Goal: Task Accomplishment & Management: Use online tool/utility

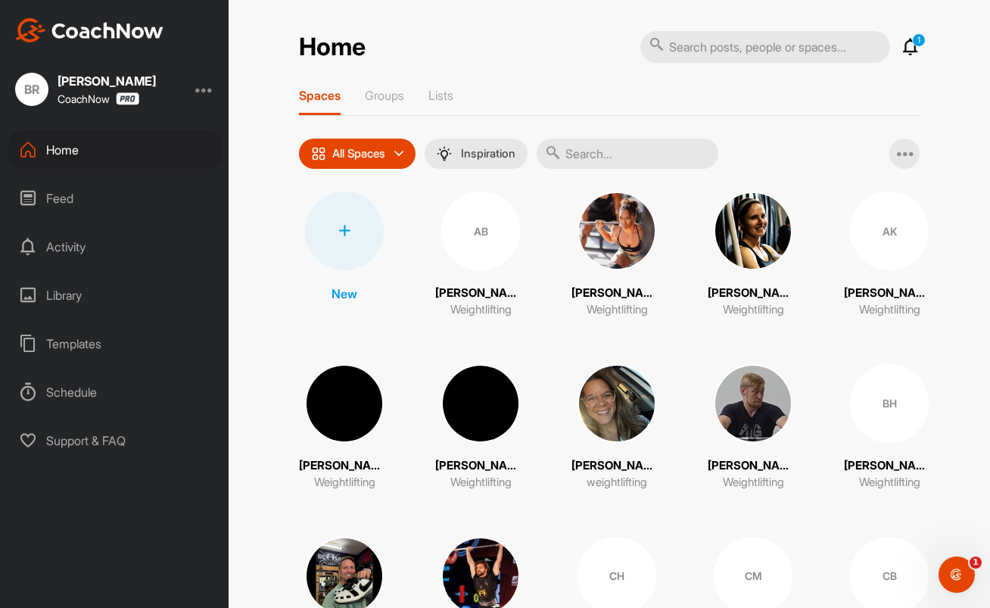
click at [351, 250] on div at bounding box center [344, 230] width 79 height 79
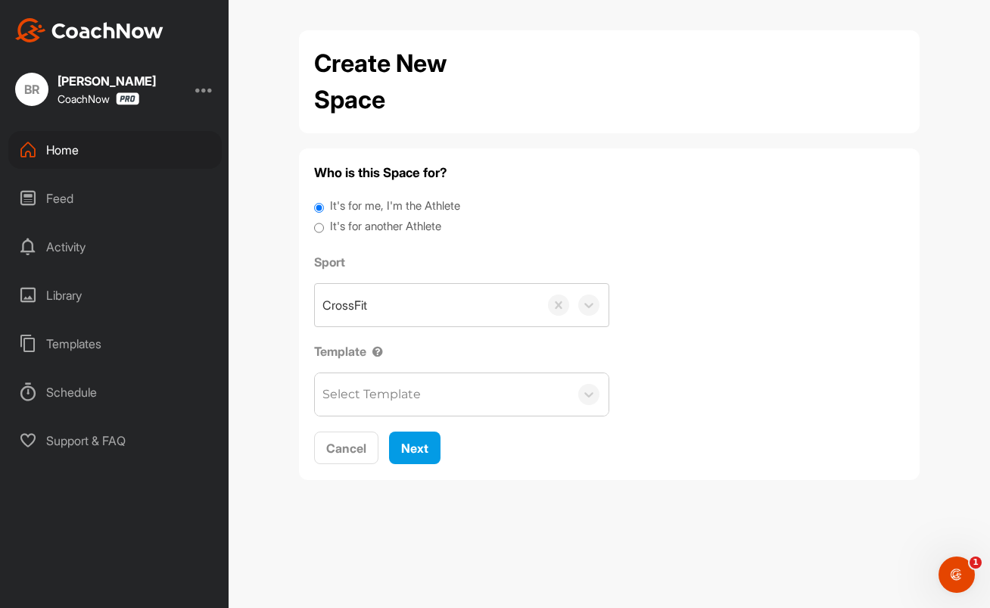
click at [373, 226] on label "It's for another Athlete" at bounding box center [385, 226] width 111 height 17
click at [324, 226] on input "It's for another Athlete" at bounding box center [319, 228] width 10 height 20
radio input "true"
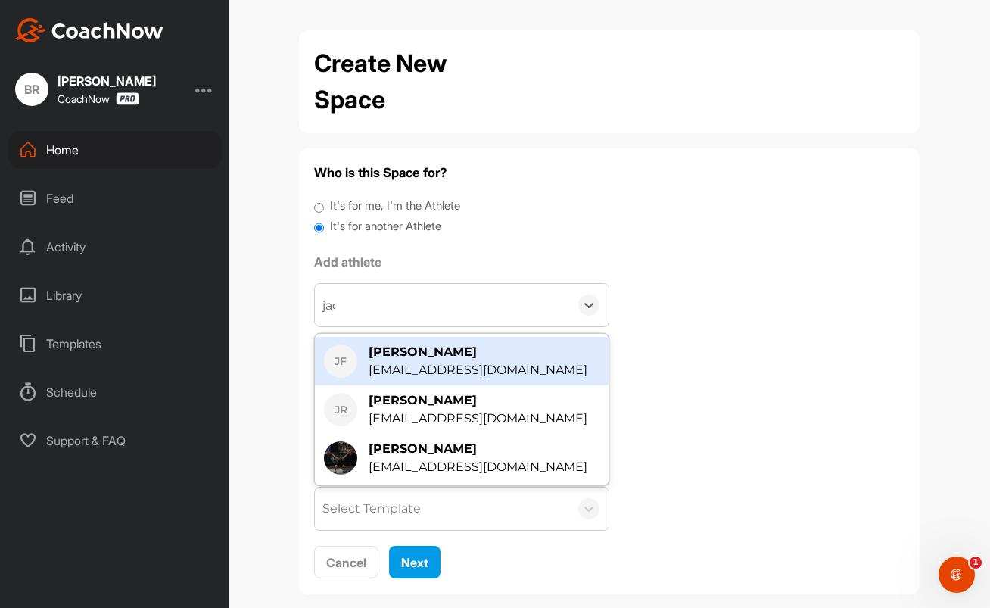
type input "jace"
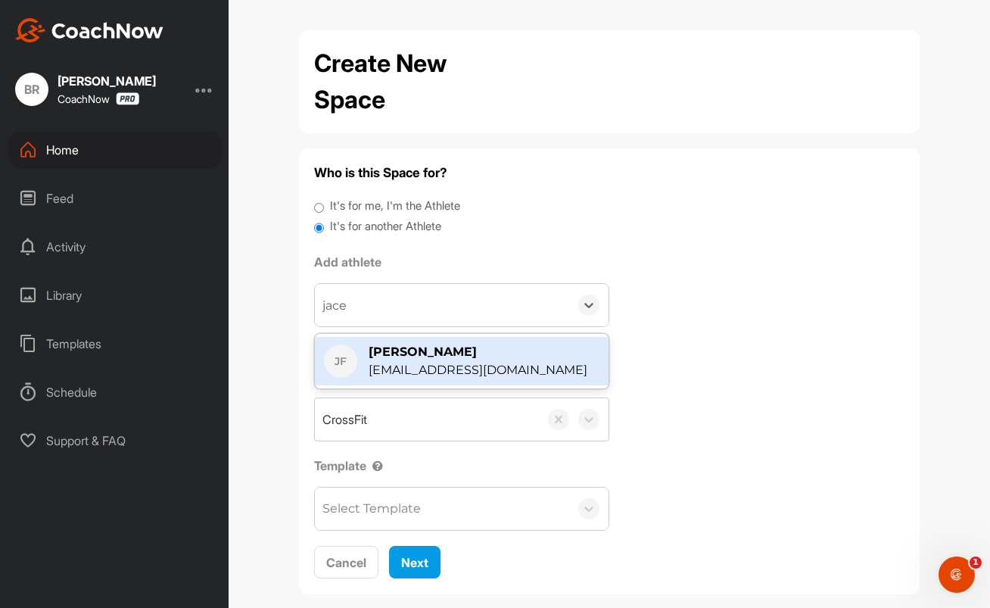
click at [403, 347] on div "[PERSON_NAME]" at bounding box center [478, 352] width 219 height 18
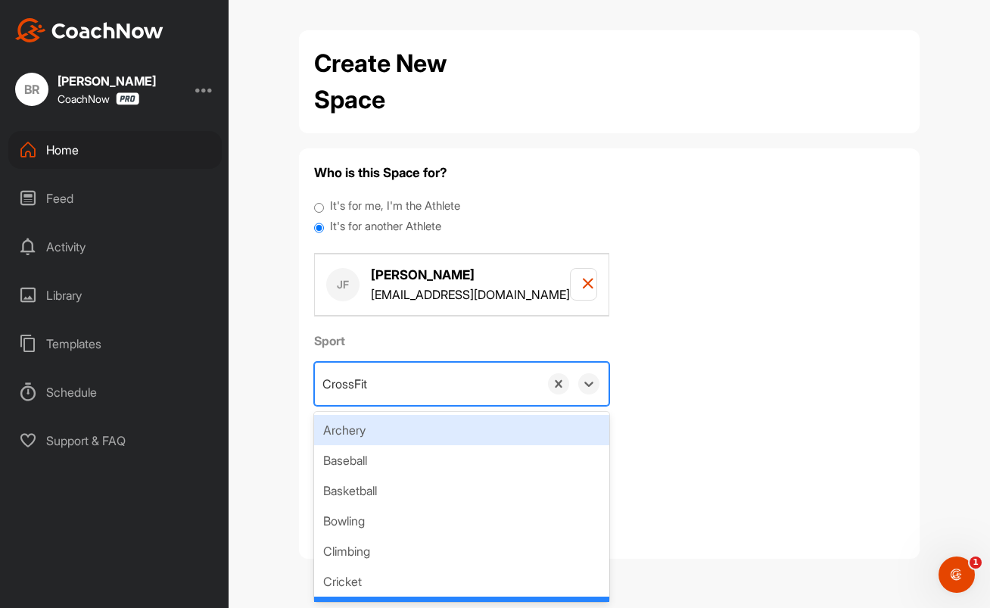
click at [375, 388] on div "CrossFit" at bounding box center [427, 384] width 224 height 42
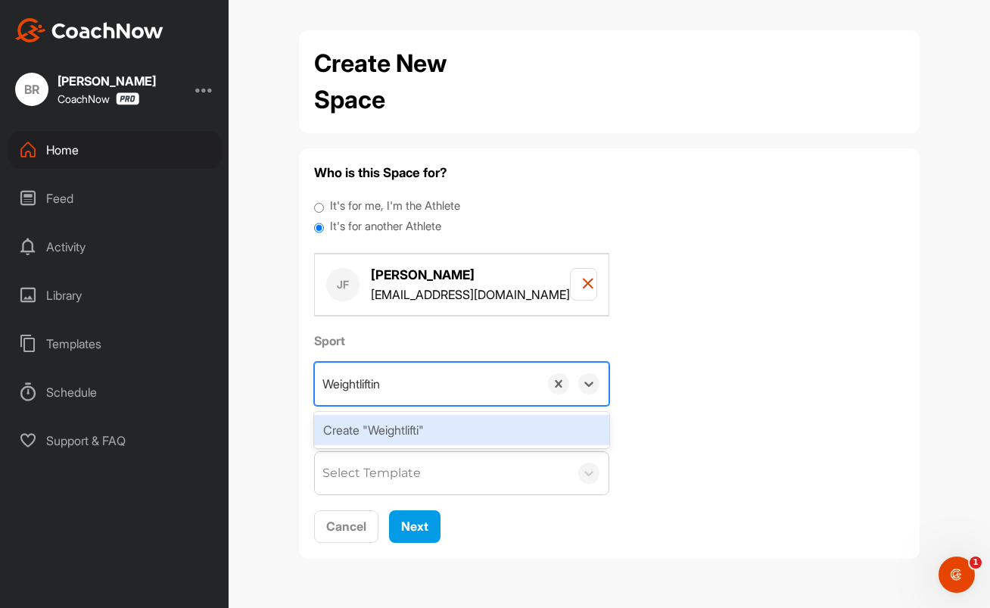
type input "Weightlifting"
click at [402, 428] on div "Create "Weightlifting"" at bounding box center [461, 430] width 295 height 30
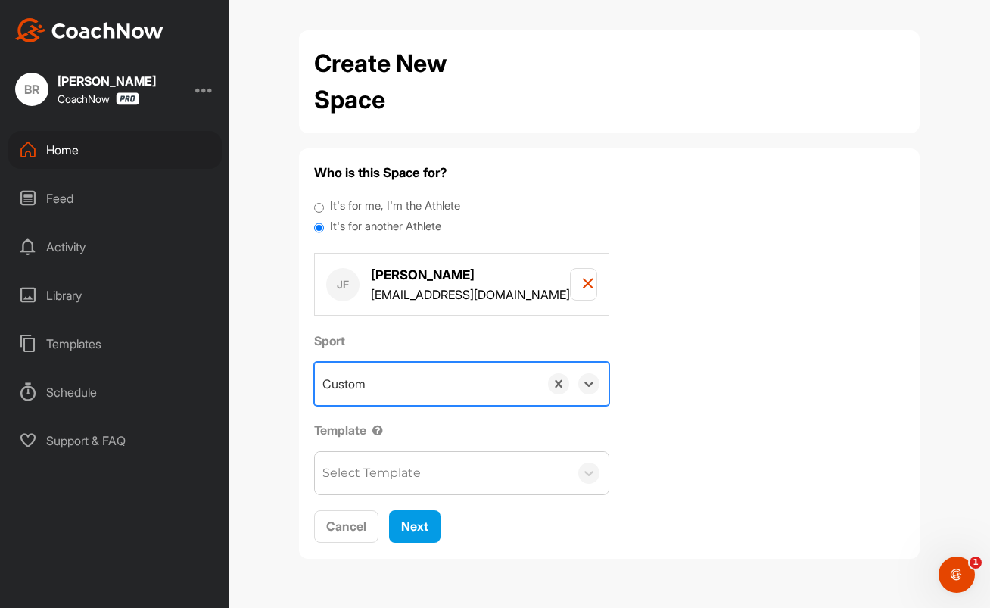
click at [396, 477] on div "Select Template" at bounding box center [371, 473] width 98 height 18
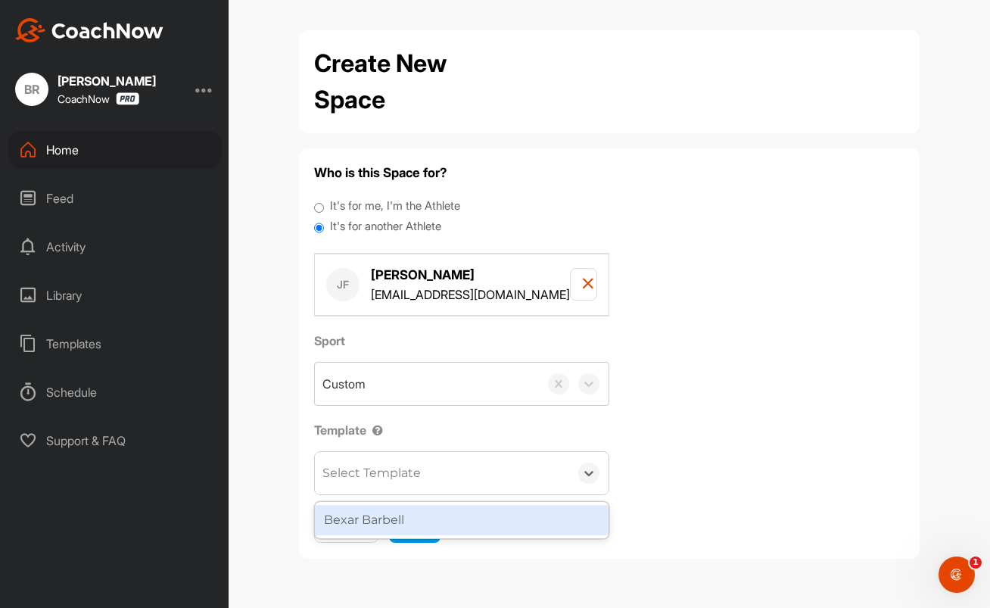
click at [406, 521] on div "Bexar Barbell" at bounding box center [462, 520] width 294 height 30
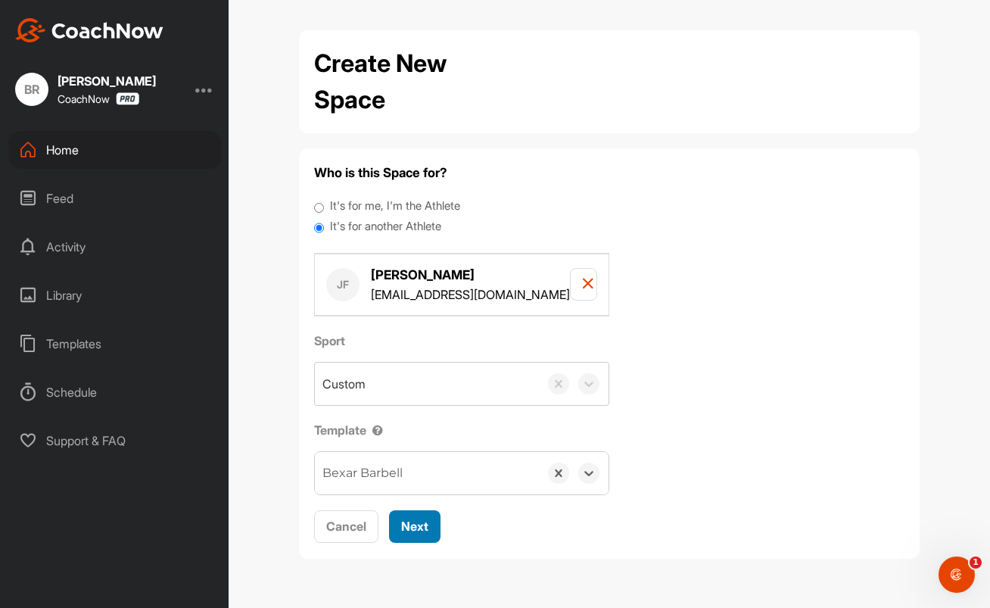
click at [406, 521] on span "Next" at bounding box center [414, 525] width 27 height 15
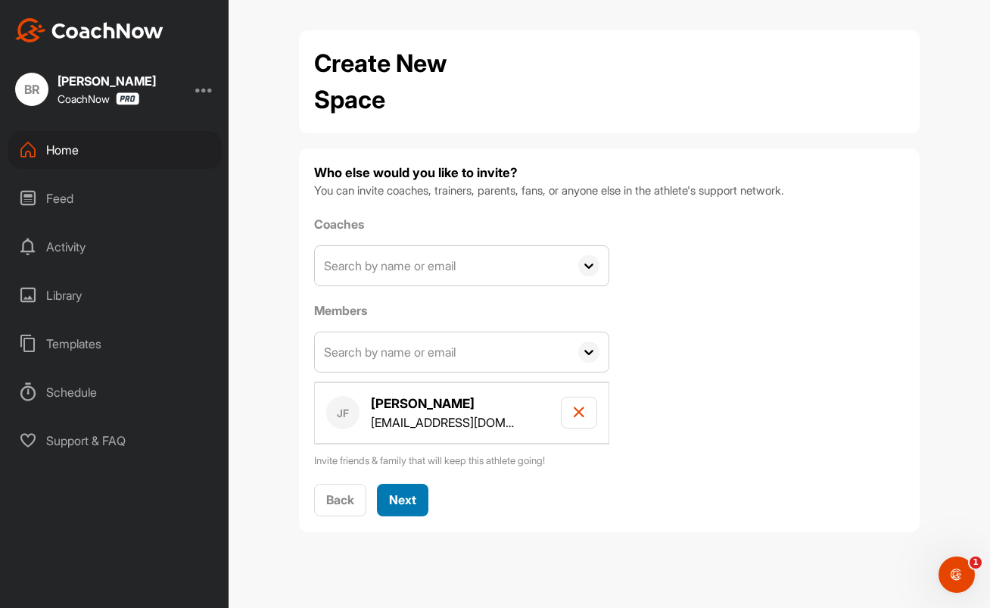
click at [407, 501] on span "Next" at bounding box center [402, 499] width 27 height 15
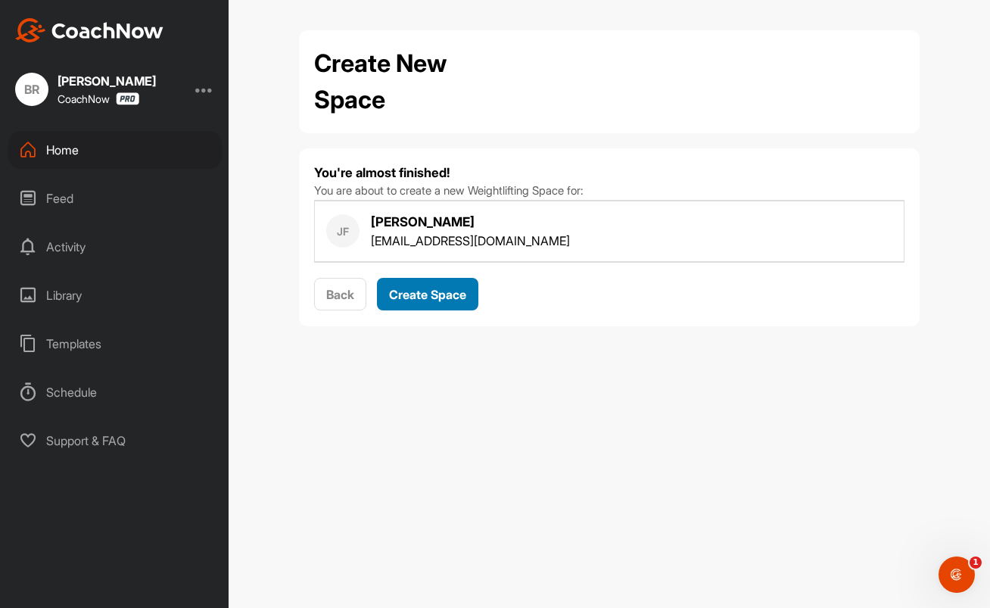
click at [413, 300] on span "Create Space" at bounding box center [427, 294] width 77 height 15
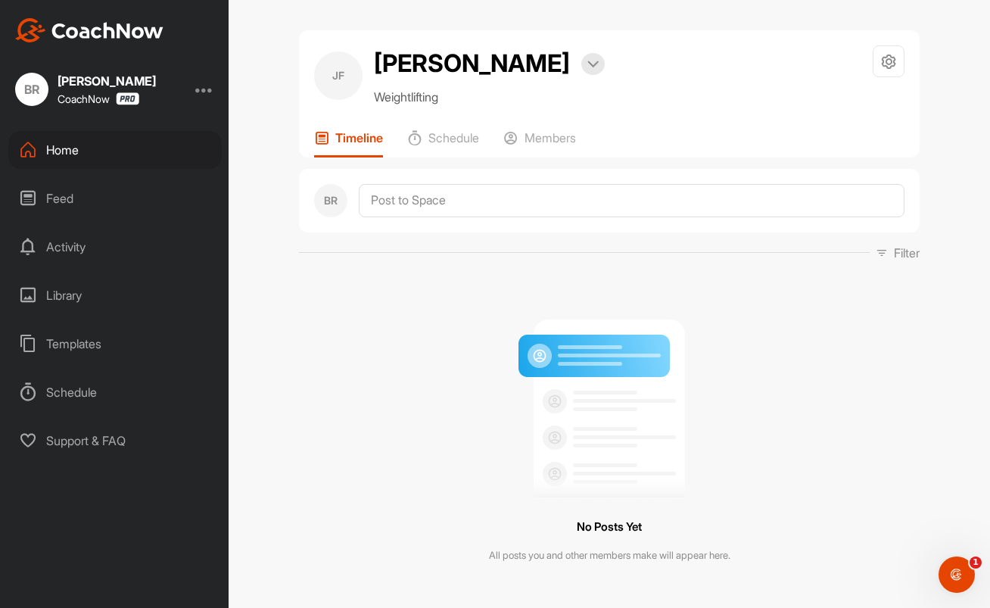
click at [76, 189] on div "Feed" at bounding box center [114, 198] width 213 height 38
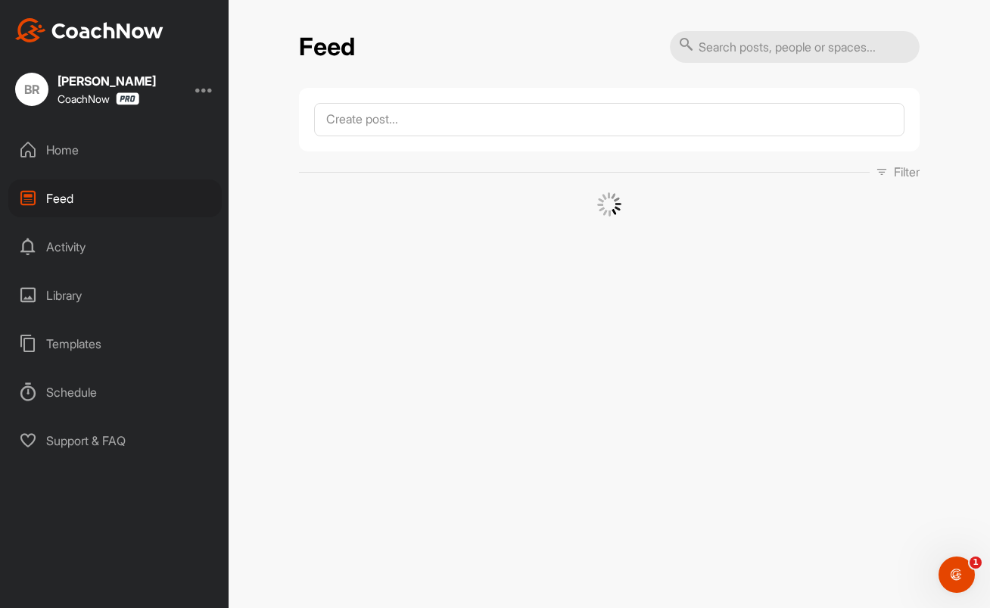
click at [79, 253] on div "Activity" at bounding box center [114, 247] width 213 height 38
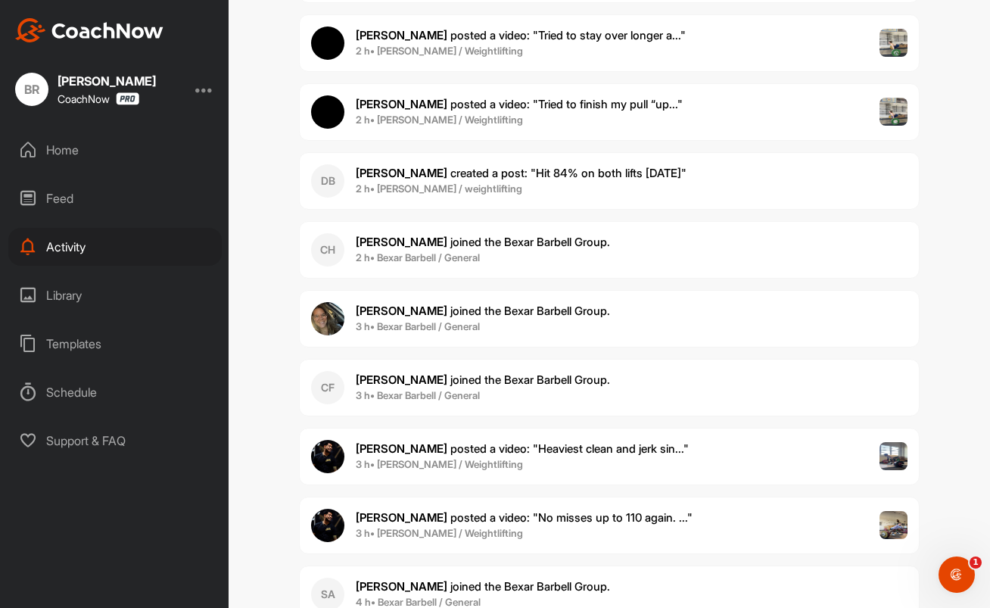
scroll to position [945, 0]
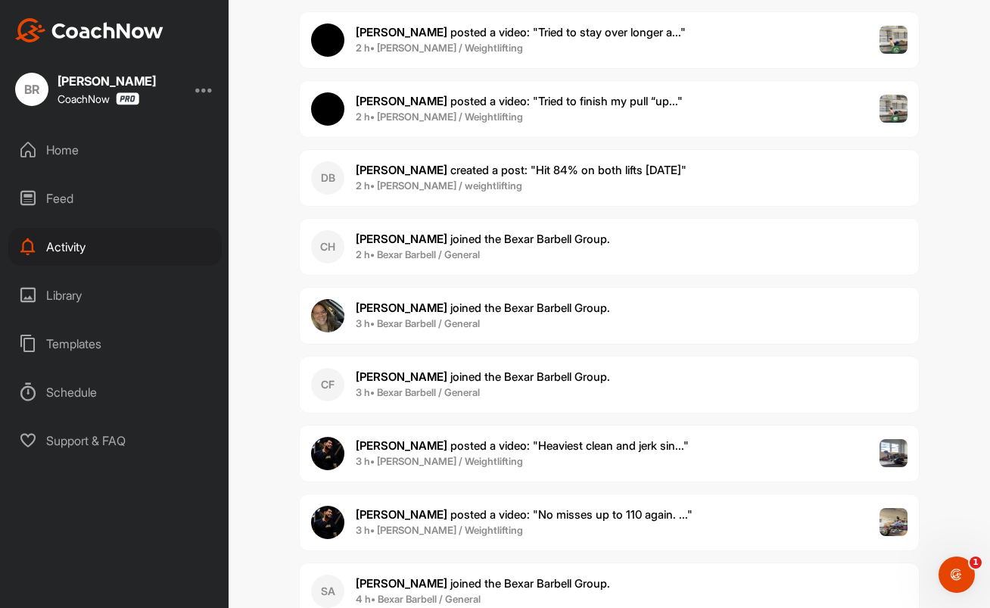
click at [63, 160] on div "Home" at bounding box center [114, 150] width 213 height 38
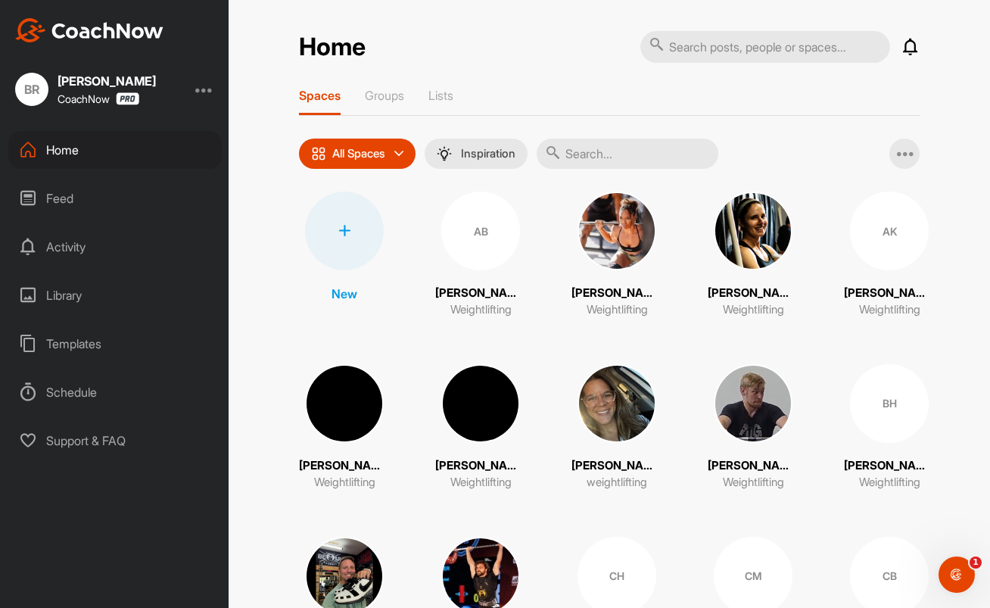
click at [342, 218] on div at bounding box center [344, 230] width 79 height 79
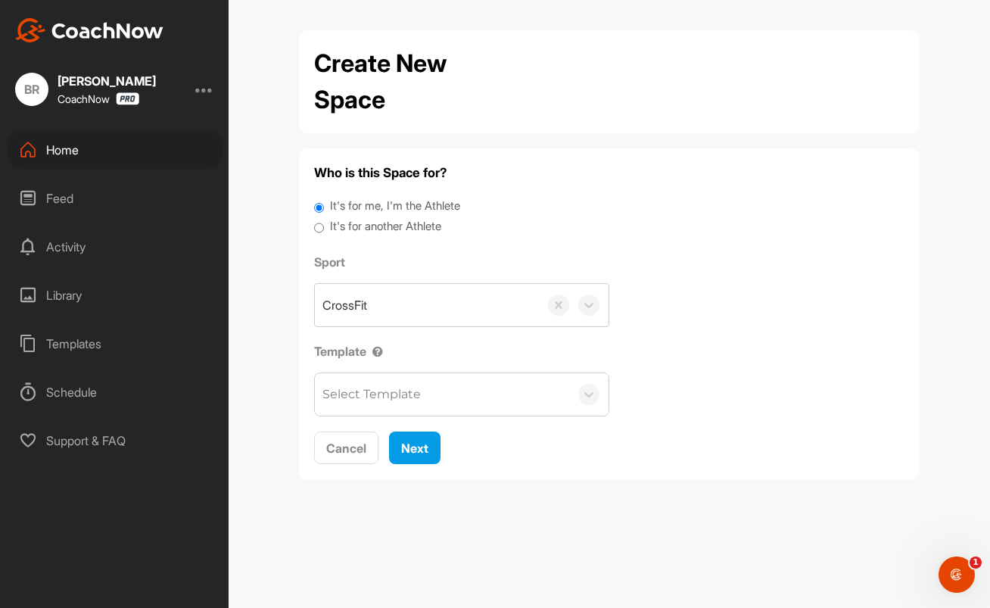
click at [388, 232] on label "It's for another Athlete" at bounding box center [385, 226] width 111 height 17
click at [324, 232] on input "It's for another Athlete" at bounding box center [319, 228] width 10 height 20
radio input "true"
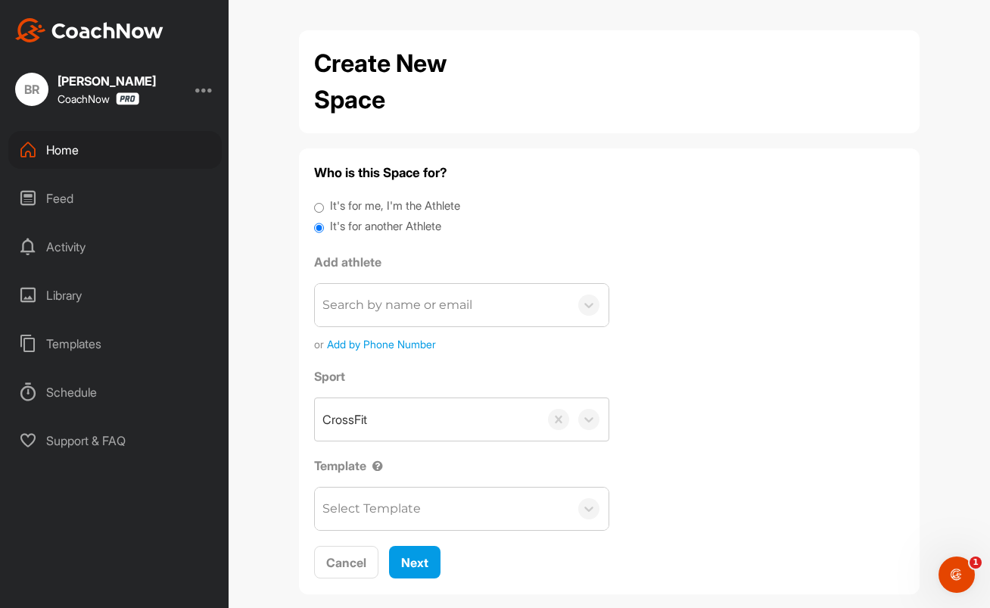
click at [386, 302] on div "Search by name or email" at bounding box center [397, 305] width 150 height 18
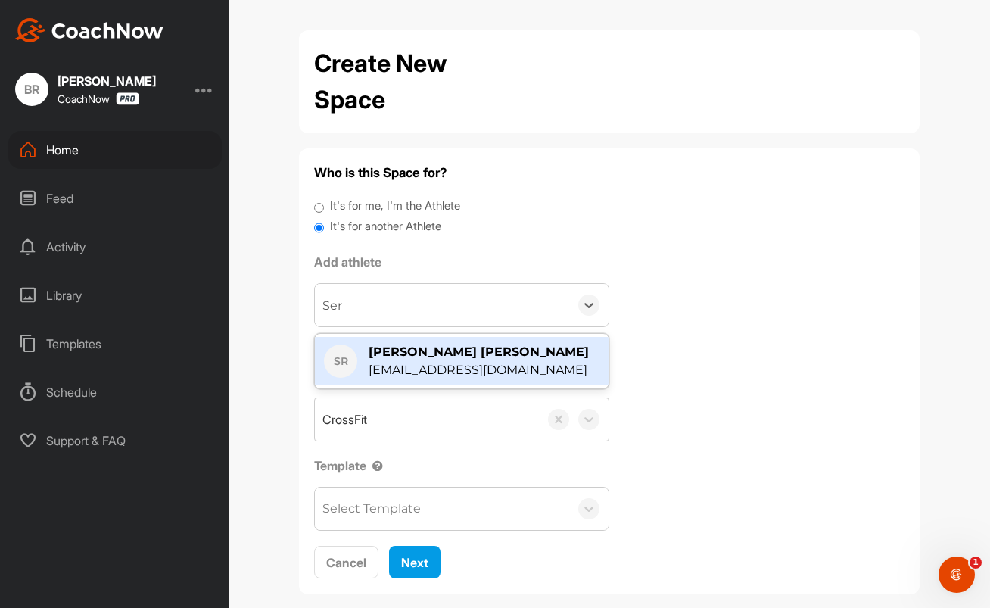
type input "Serg"
click at [406, 360] on div "[PERSON_NAME] [PERSON_NAME]" at bounding box center [479, 352] width 220 height 18
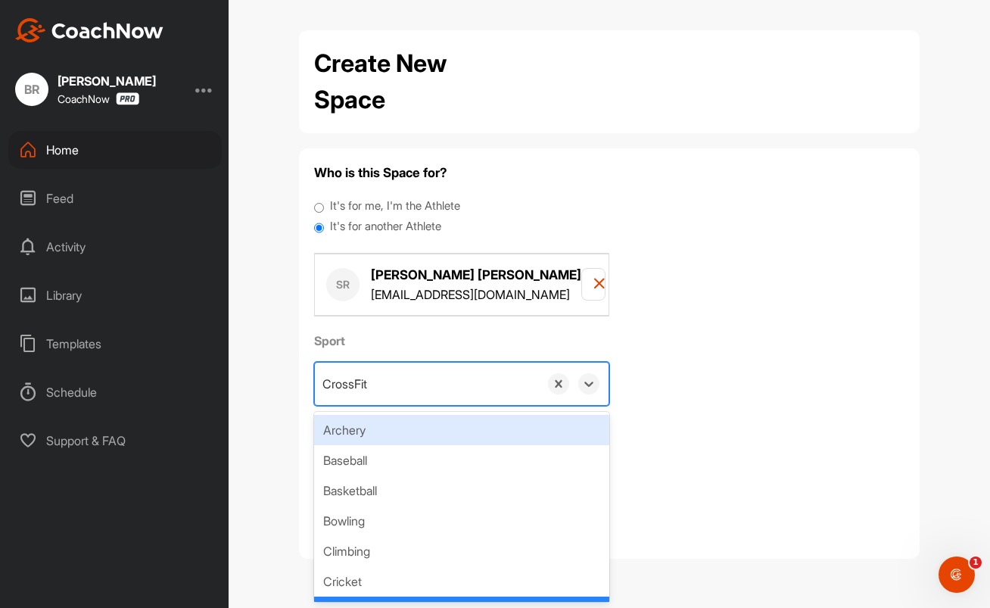
click at [388, 390] on div "CrossFit" at bounding box center [427, 384] width 224 height 42
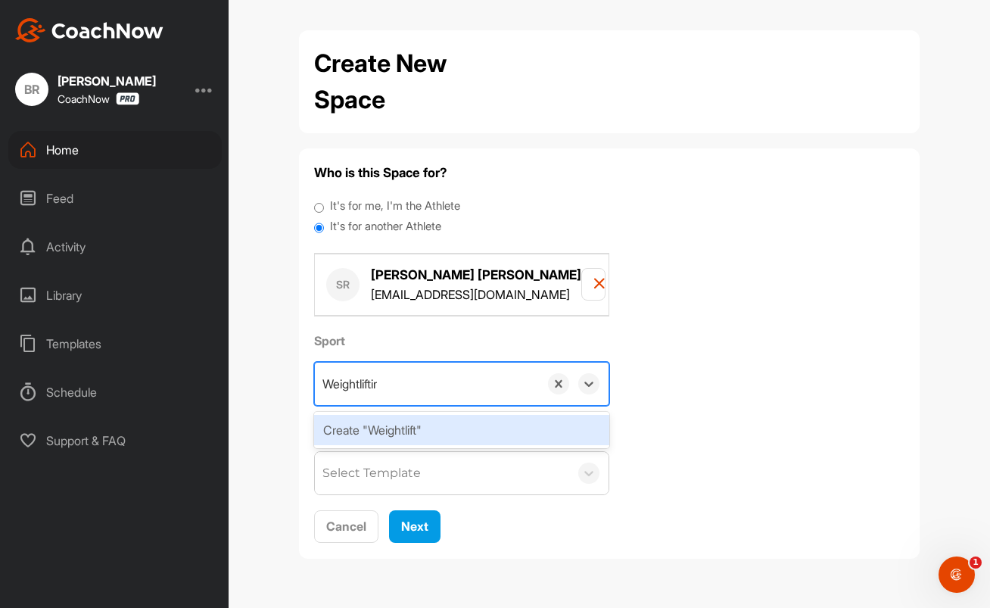
type input "Weightlifting"
click at [413, 426] on div "Create "Weightlifting"" at bounding box center [461, 430] width 295 height 30
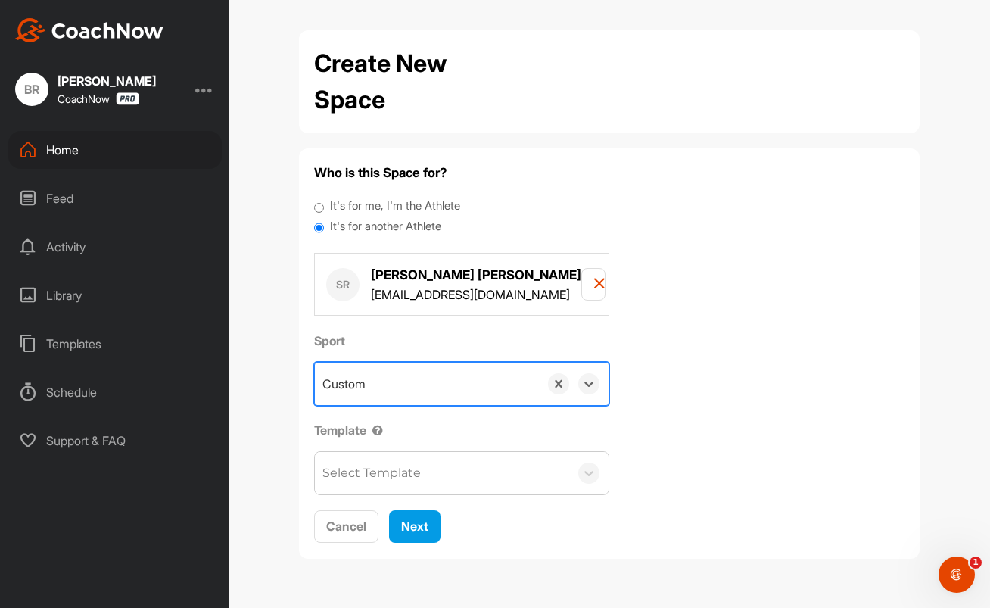
click at [404, 470] on div "Select Template" at bounding box center [371, 473] width 98 height 18
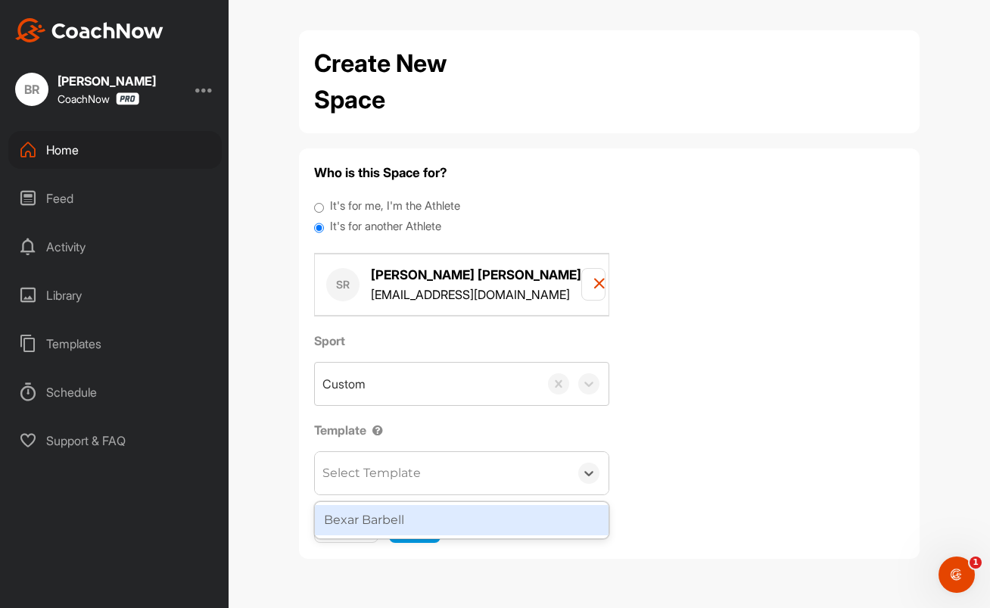
click at [401, 521] on div "Bexar Barbell" at bounding box center [462, 520] width 294 height 30
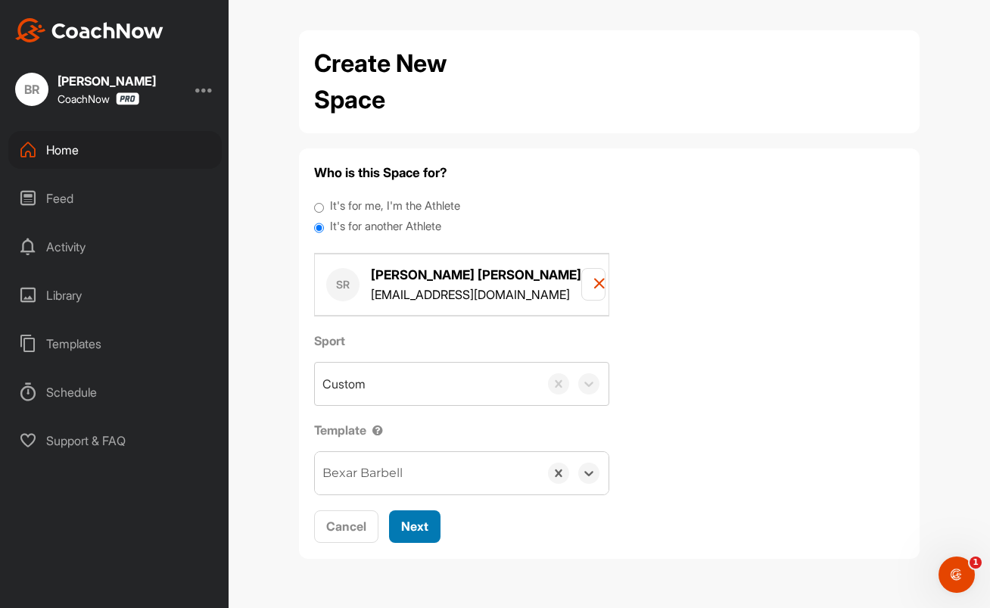
click at [415, 525] on span "Next" at bounding box center [414, 525] width 27 height 15
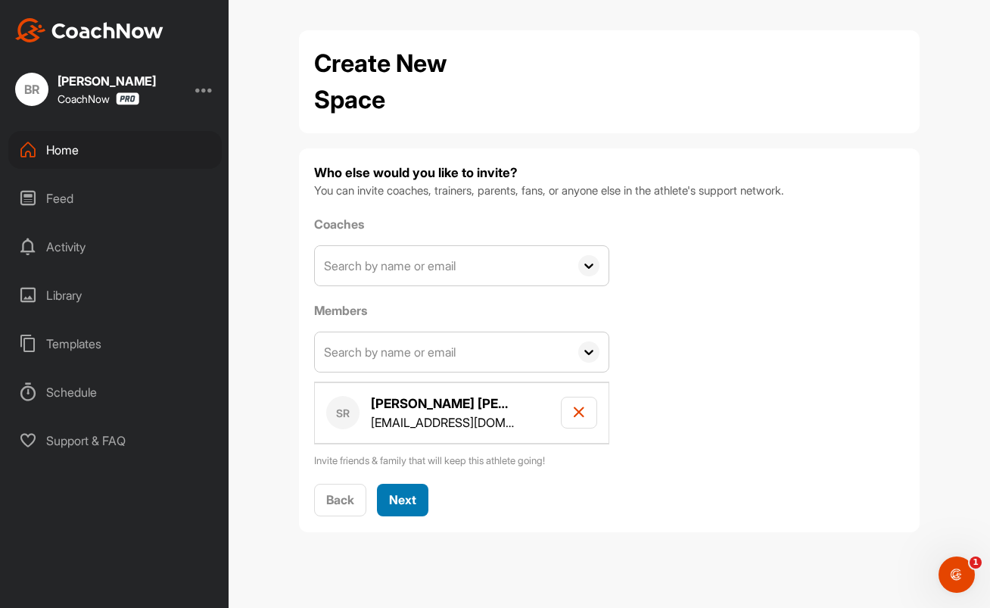
click at [404, 497] on span "Next" at bounding box center [402, 499] width 27 height 15
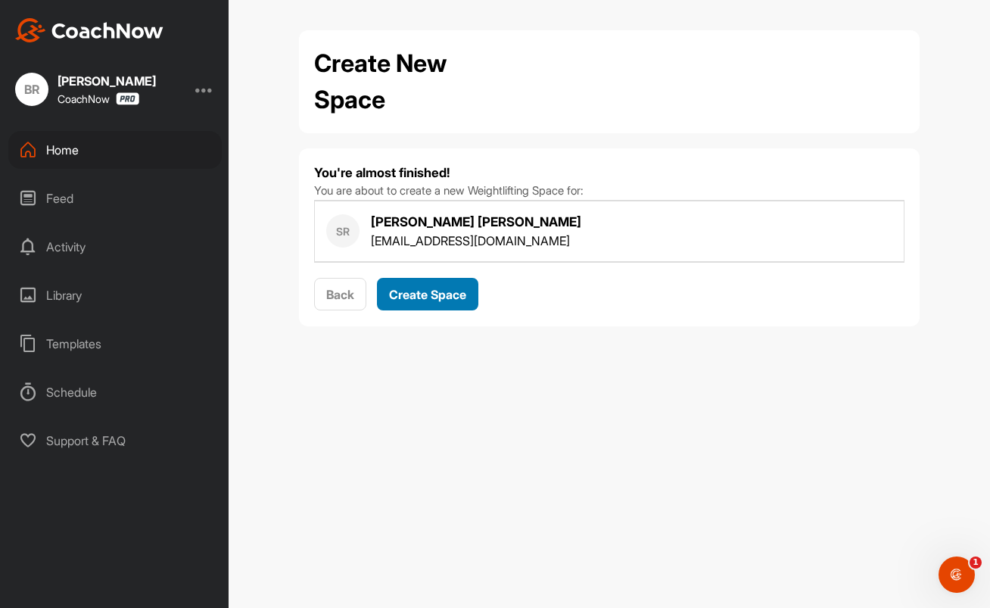
click at [406, 293] on span "Create Space" at bounding box center [427, 294] width 77 height 15
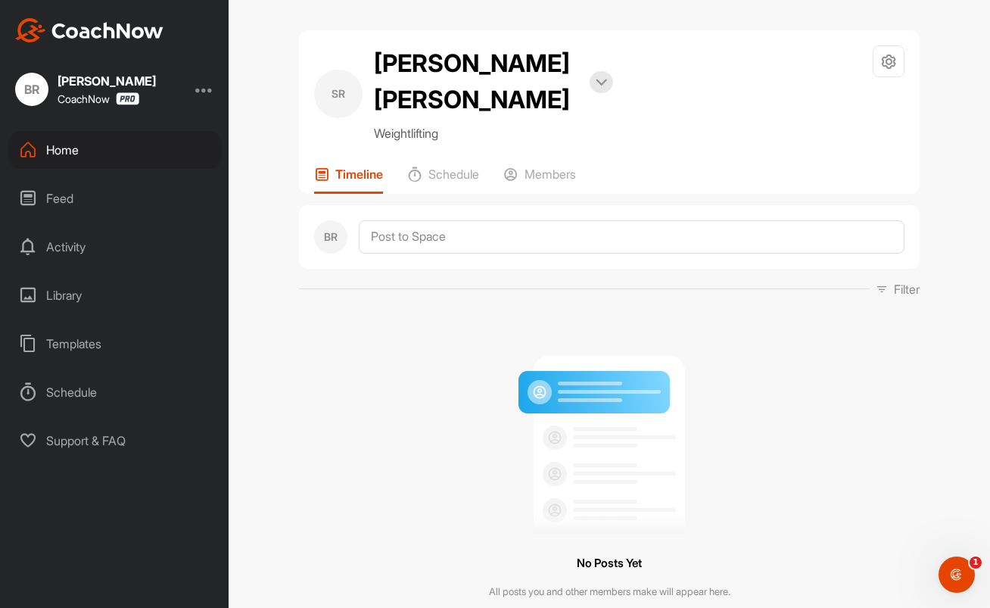
click at [65, 151] on div "Home" at bounding box center [114, 150] width 213 height 38
